Goal: Task Accomplishment & Management: Manage account settings

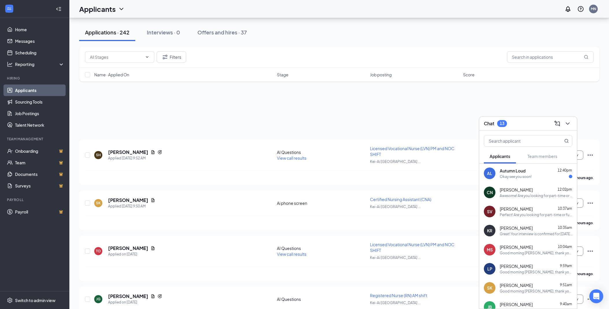
scroll to position [270, 0]
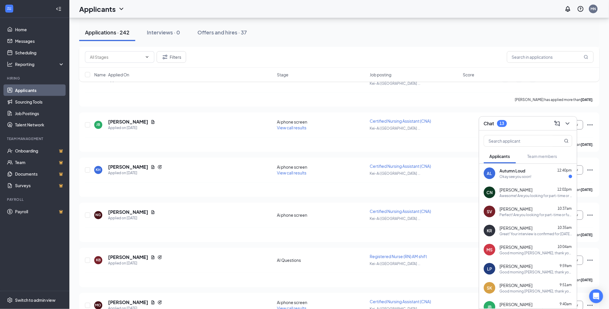
click at [508, 175] on div "Okay see you soon!" at bounding box center [515, 176] width 32 height 5
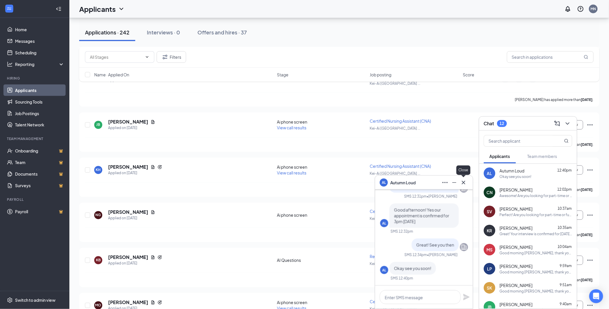
click at [465, 180] on icon "Cross" at bounding box center [463, 182] width 7 height 7
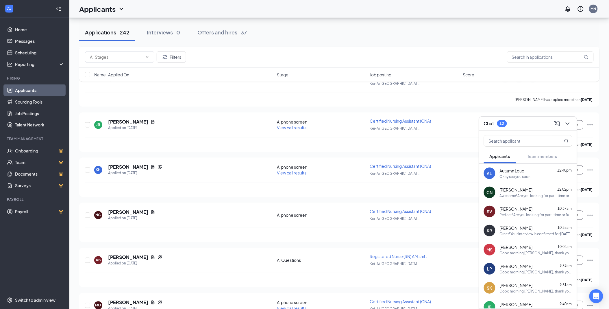
click at [503, 170] on span "Autumn Loud" at bounding box center [511, 171] width 25 height 6
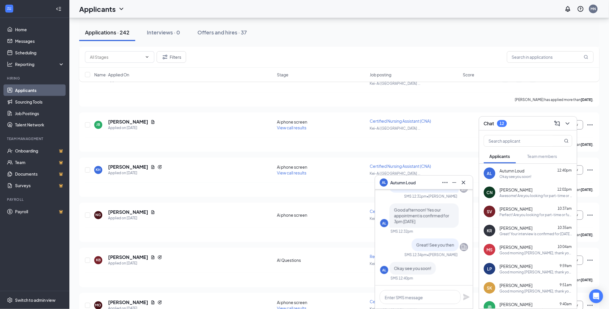
click at [380, 224] on div "AL" at bounding box center [384, 223] width 8 height 8
click at [383, 223] on div "AL" at bounding box center [384, 222] width 4 height 5
click at [383, 185] on div "AL" at bounding box center [384, 181] width 8 height 8
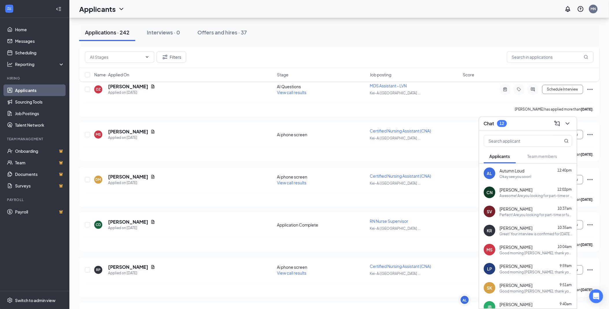
scroll to position [1448, 0]
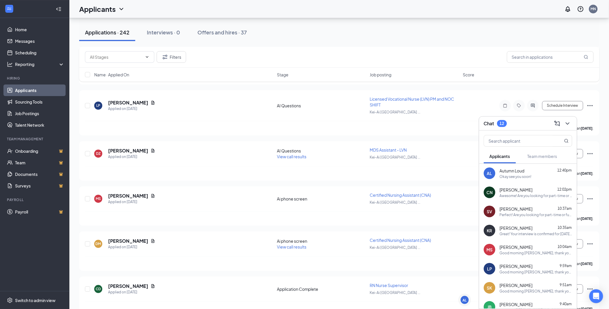
click at [572, 124] on button at bounding box center [567, 123] width 9 height 9
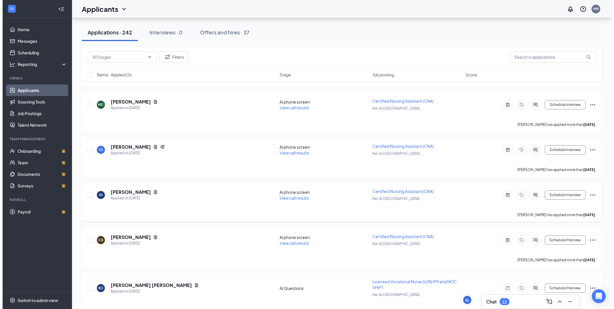
scroll to position [2507, 0]
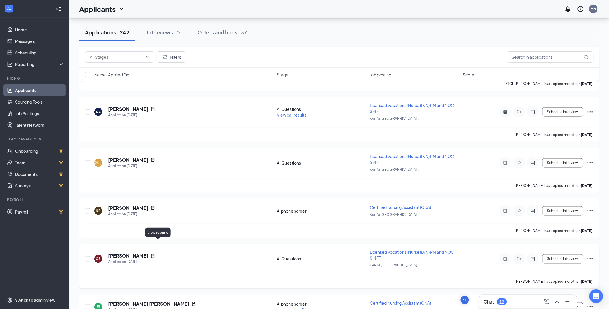
click at [155, 253] on icon "Document" at bounding box center [153, 255] width 5 height 5
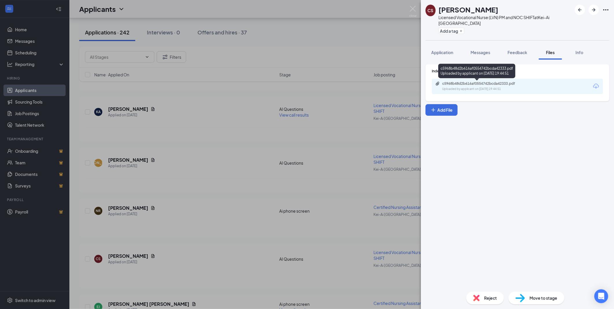
click at [443, 84] on div "c5968b48d2b616af0554742bcda42333.pdf" at bounding box center [482, 83] width 81 height 5
click at [241, 103] on div "CS [PERSON_NAME] Licensed Vocational Nurse (LVN) PM and NOC SHIFT at [GEOGRAPHI…" at bounding box center [307, 154] width 614 height 309
click at [411, 11] on div "Applicants [GEOGRAPHIC_DATA]" at bounding box center [341, 9] width 544 height 18
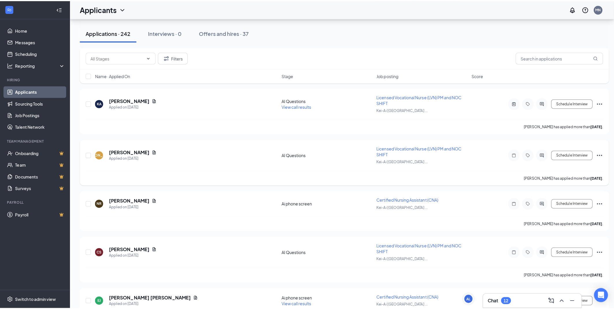
scroll to position [2571, 0]
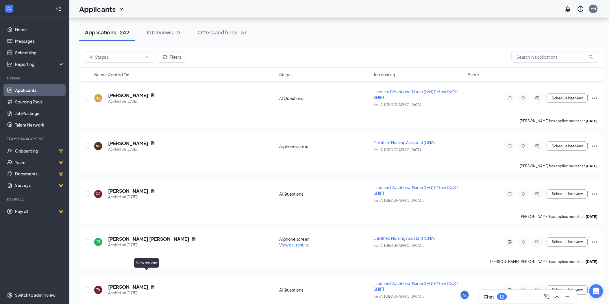
click at [151, 285] on icon "Document" at bounding box center [153, 287] width 5 height 5
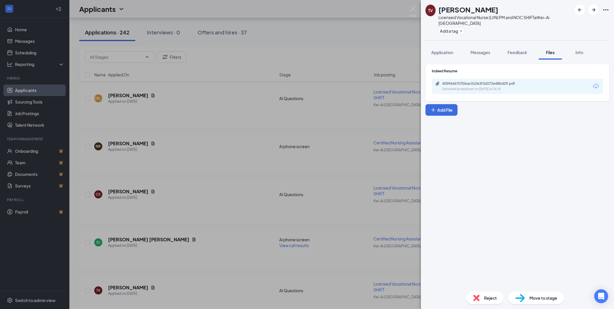
click at [521, 83] on div "4059646707bbac510e3f3d272e48bd29.pdf" at bounding box center [482, 83] width 81 height 5
click at [414, 10] on img at bounding box center [412, 11] width 7 height 11
click at [414, 9] on img at bounding box center [412, 11] width 7 height 11
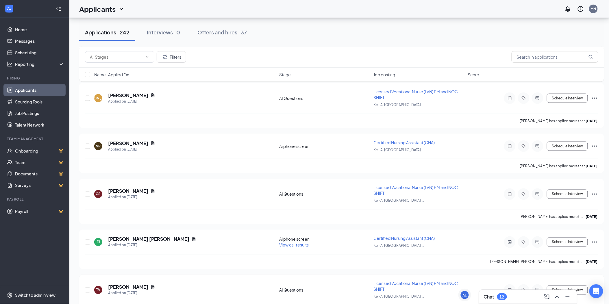
click at [538, 284] on div at bounding box center [538, 290] width 12 height 12
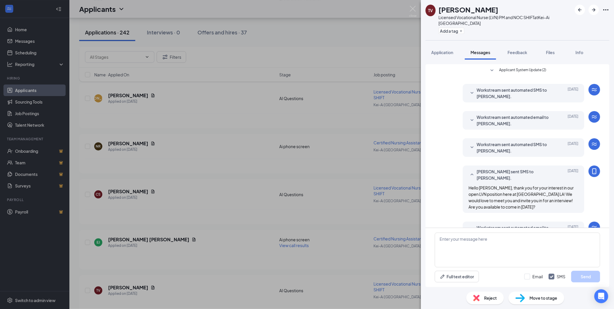
click at [411, 8] on img at bounding box center [412, 11] width 7 height 11
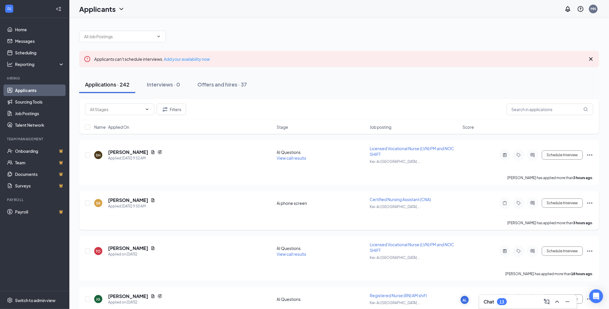
drag, startPoint x: 582, startPoint y: 188, endPoint x: 581, endPoint y: 192, distance: 3.3
